Goal: Information Seeking & Learning: Learn about a topic

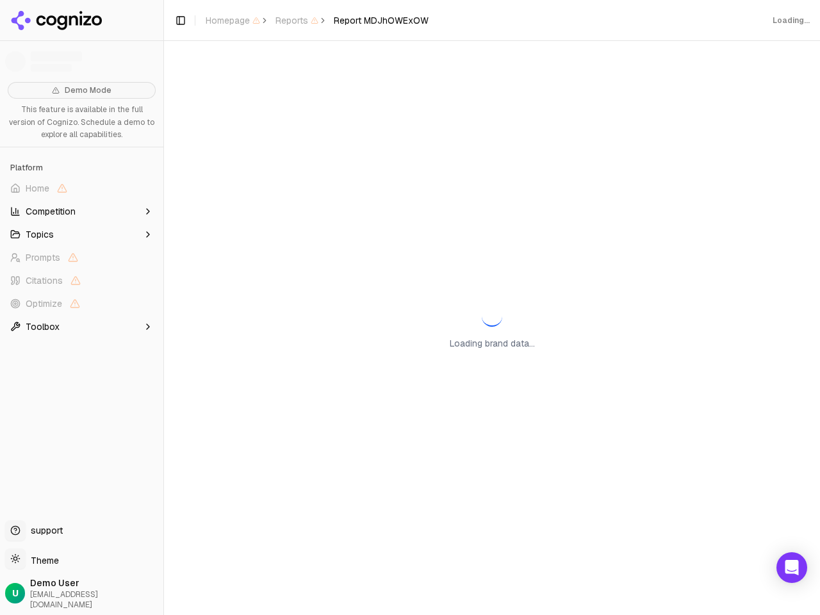
click at [81, 188] on span "Home" at bounding box center [81, 188] width 153 height 21
click at [81, 234] on button "Topics" at bounding box center [81, 234] width 153 height 21
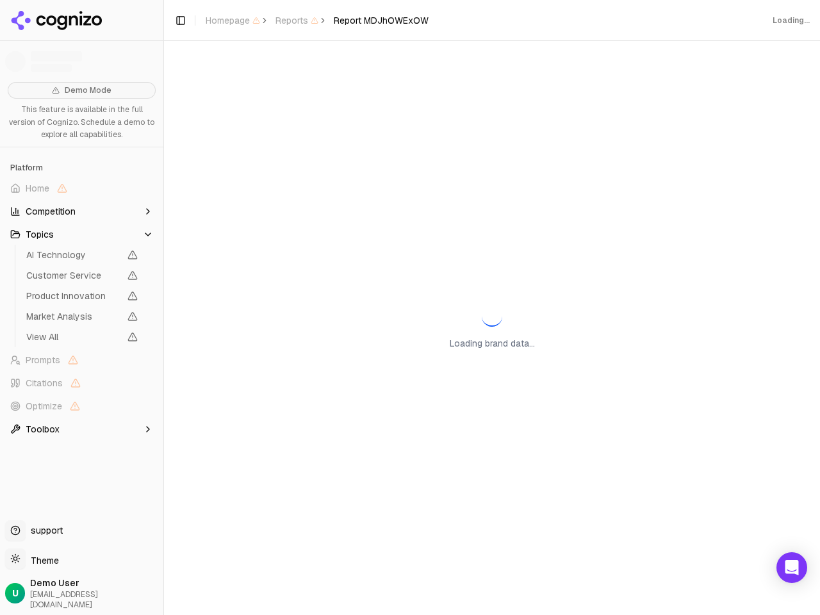
click at [81, 258] on span "AI Technology" at bounding box center [73, 255] width 94 height 13
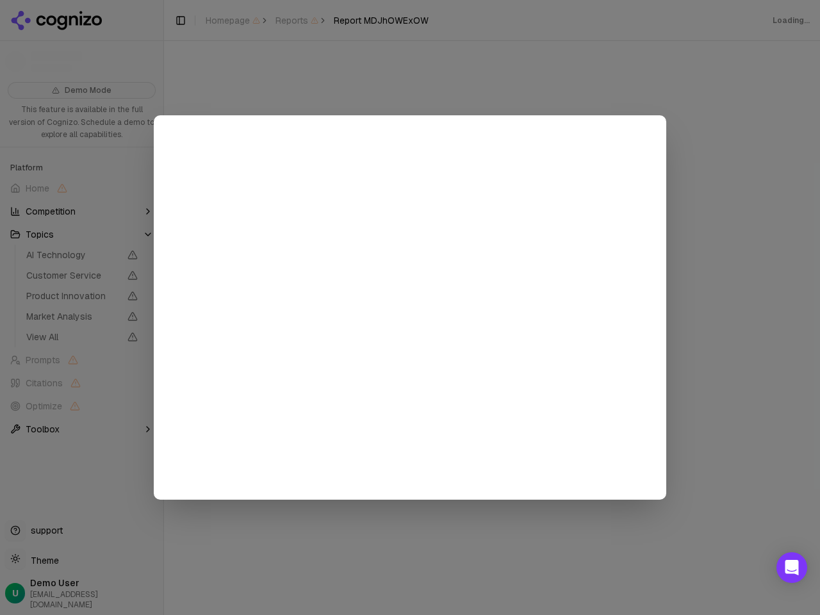
click at [81, 281] on div at bounding box center [410, 307] width 820 height 615
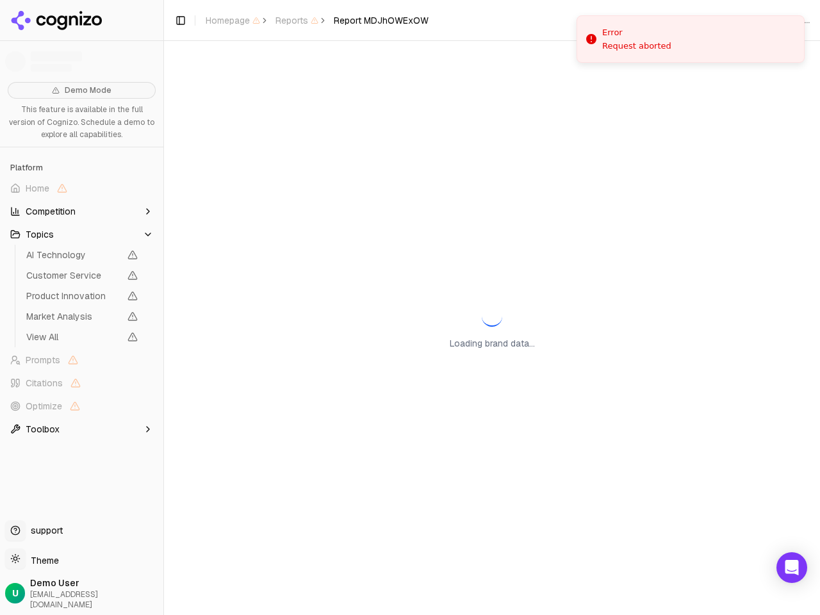
click at [81, 304] on span "Product Innovation" at bounding box center [82, 296] width 122 height 18
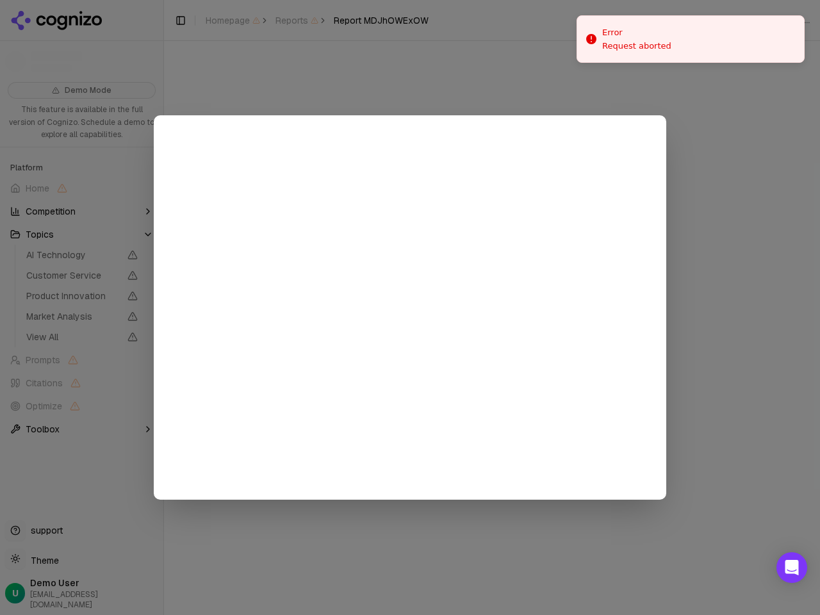
click at [81, 327] on div at bounding box center [410, 307] width 820 height 615
click at [163, 308] on button "Toggle Sidebar" at bounding box center [163, 307] width 10 height 615
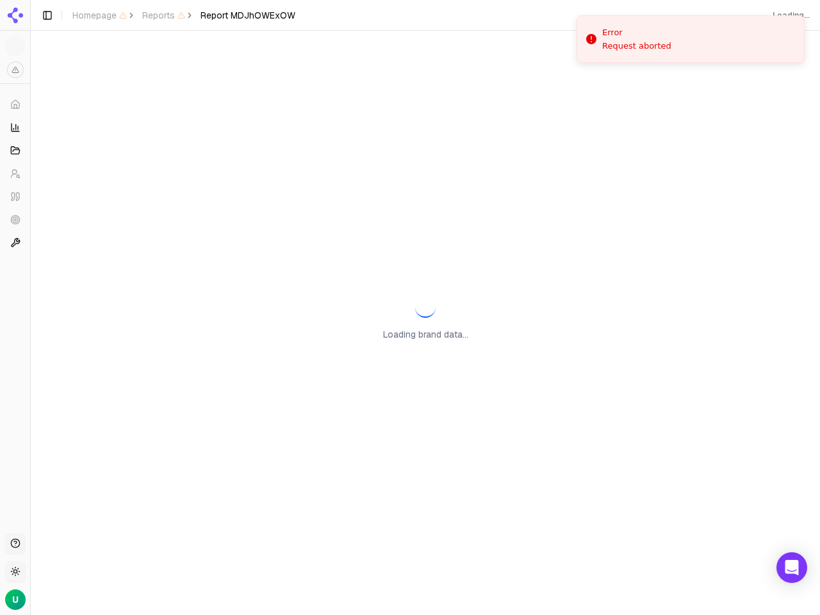
click at [56, 21] on button "Toggle Sidebar" at bounding box center [47, 15] width 18 height 18
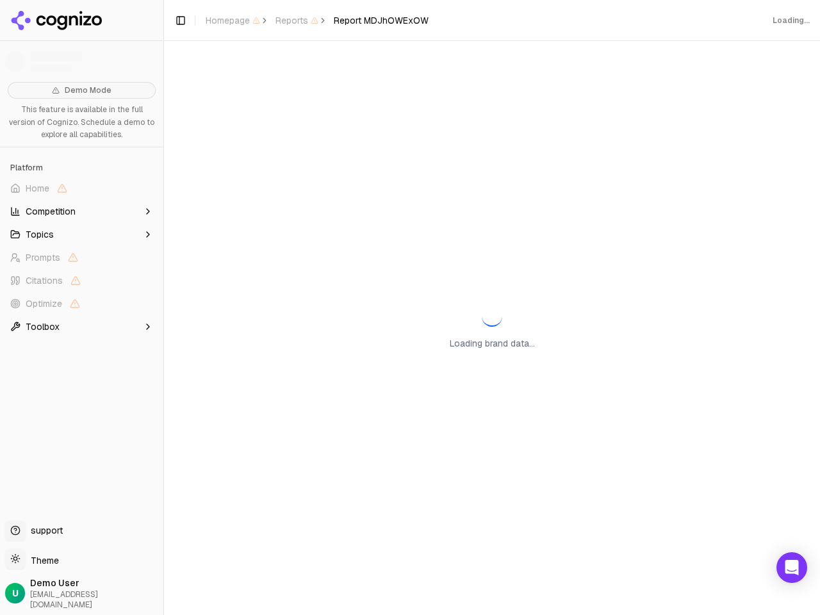
click at [233, 21] on span "Homepage" at bounding box center [233, 20] width 54 height 13
